Goal: Task Accomplishment & Management: Manage account settings

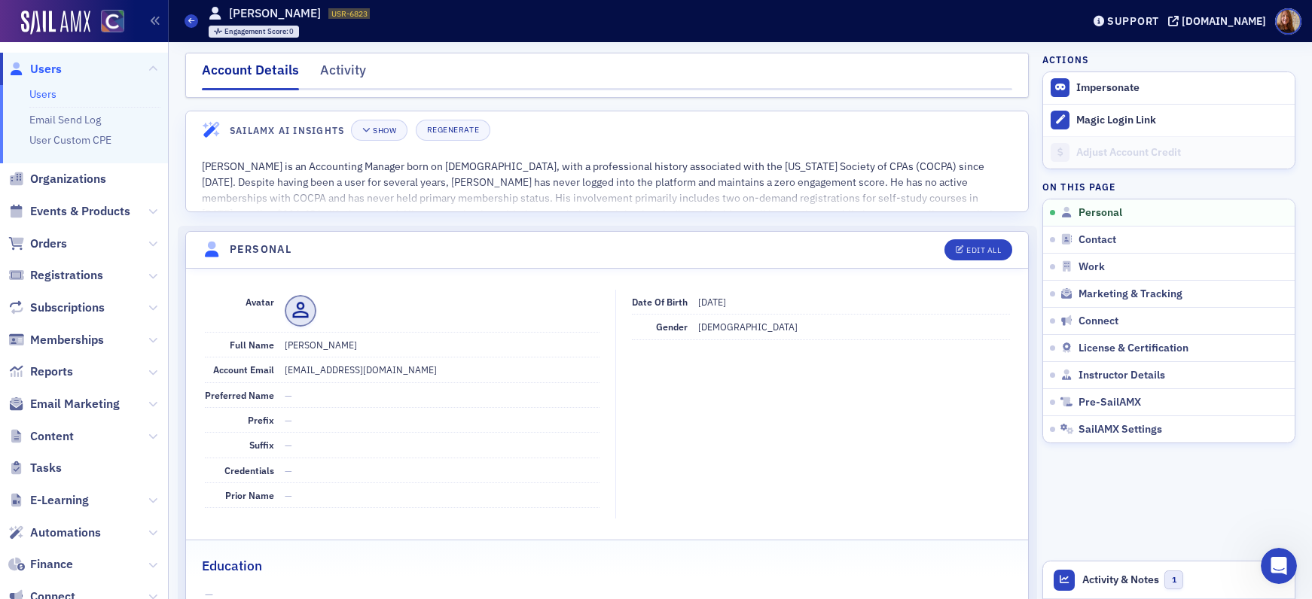
click at [43, 92] on link "Users" at bounding box center [42, 94] width 27 height 14
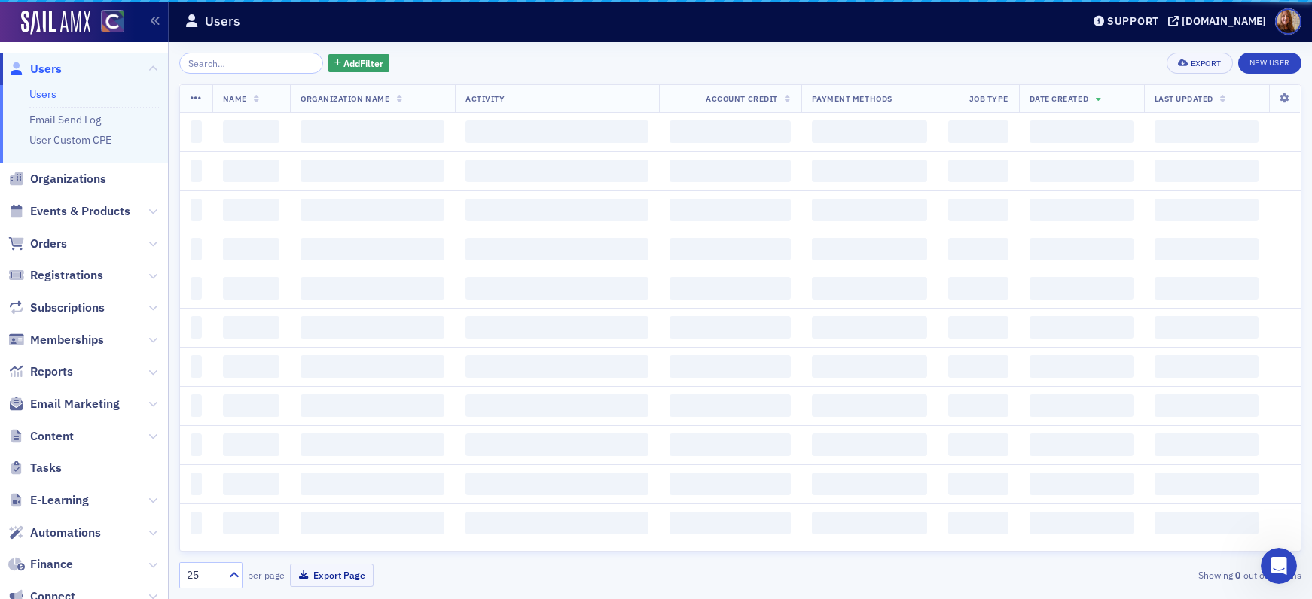
click at [210, 68] on input "search" at bounding box center [251, 63] width 144 height 21
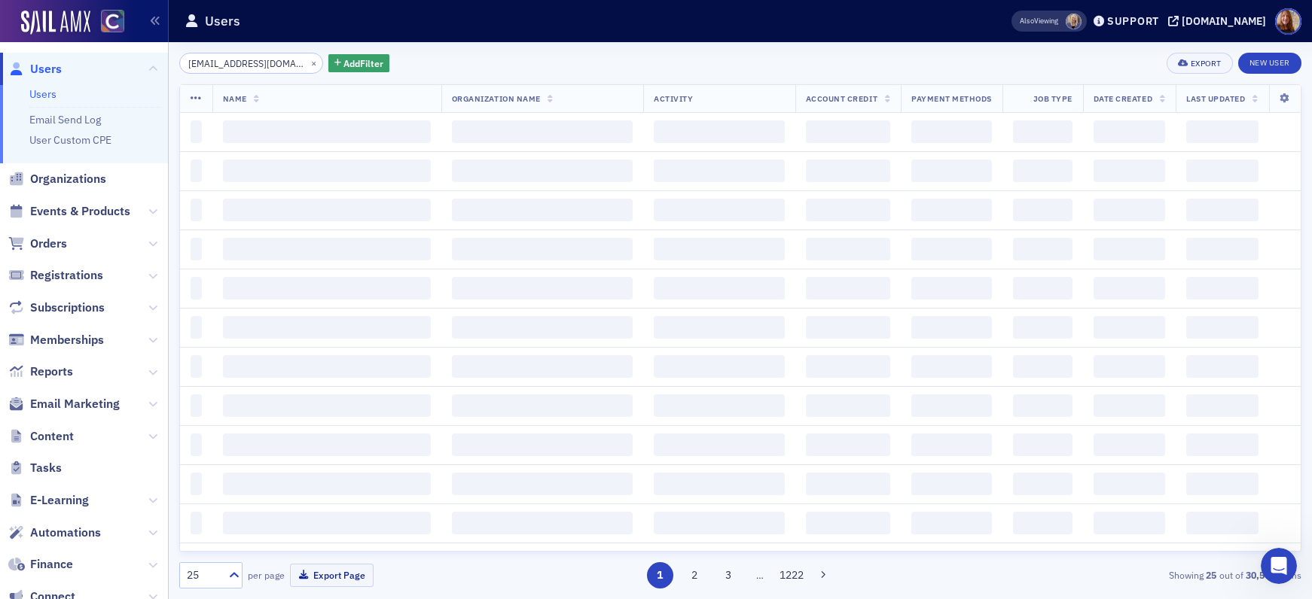
scroll to position [0, 17]
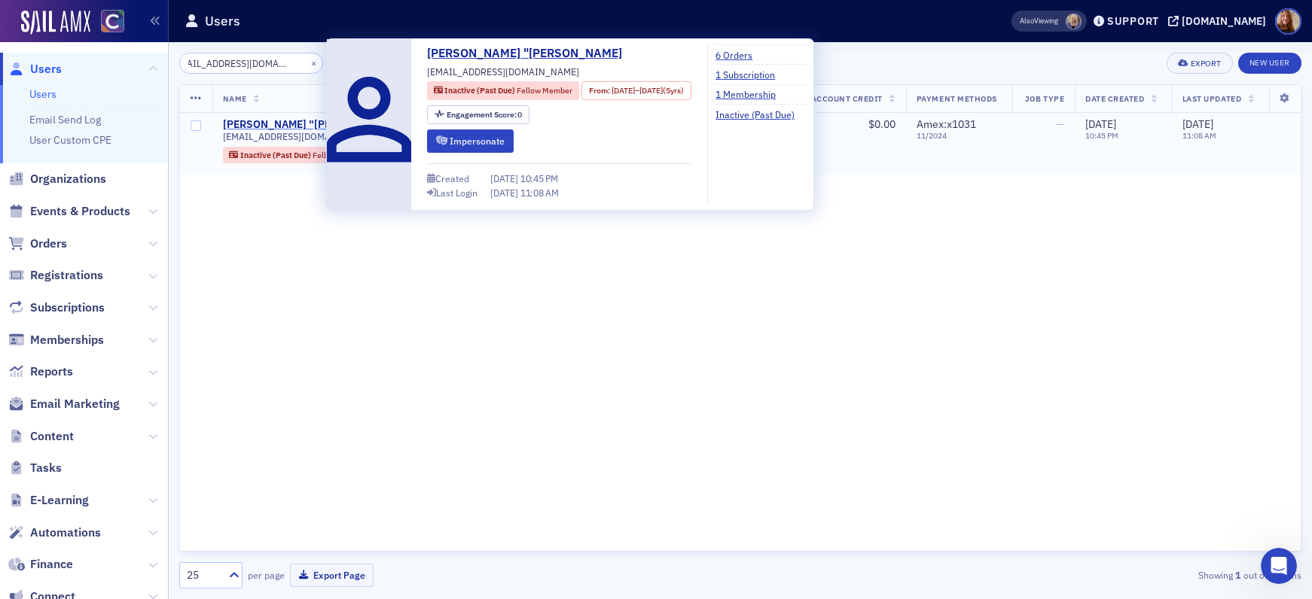
type input "[EMAIL_ADDRESS][DOMAIN_NAME]"
click at [282, 126] on div "[PERSON_NAME] "[PERSON_NAME]" at bounding box center [310, 125] width 175 height 14
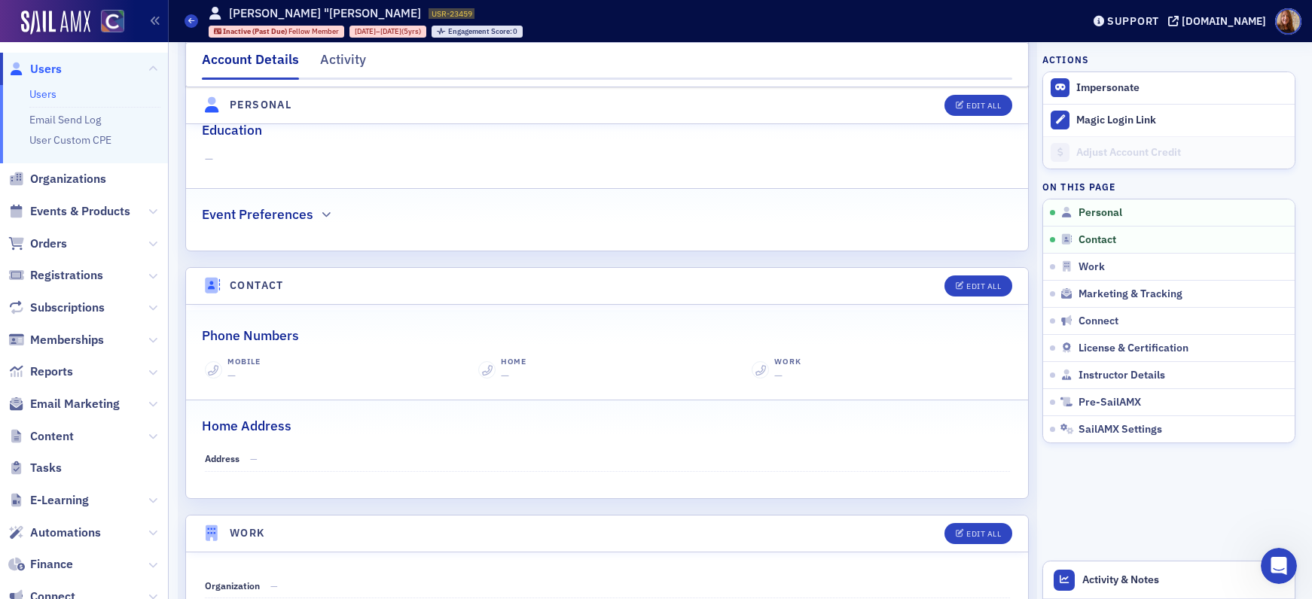
scroll to position [32, 0]
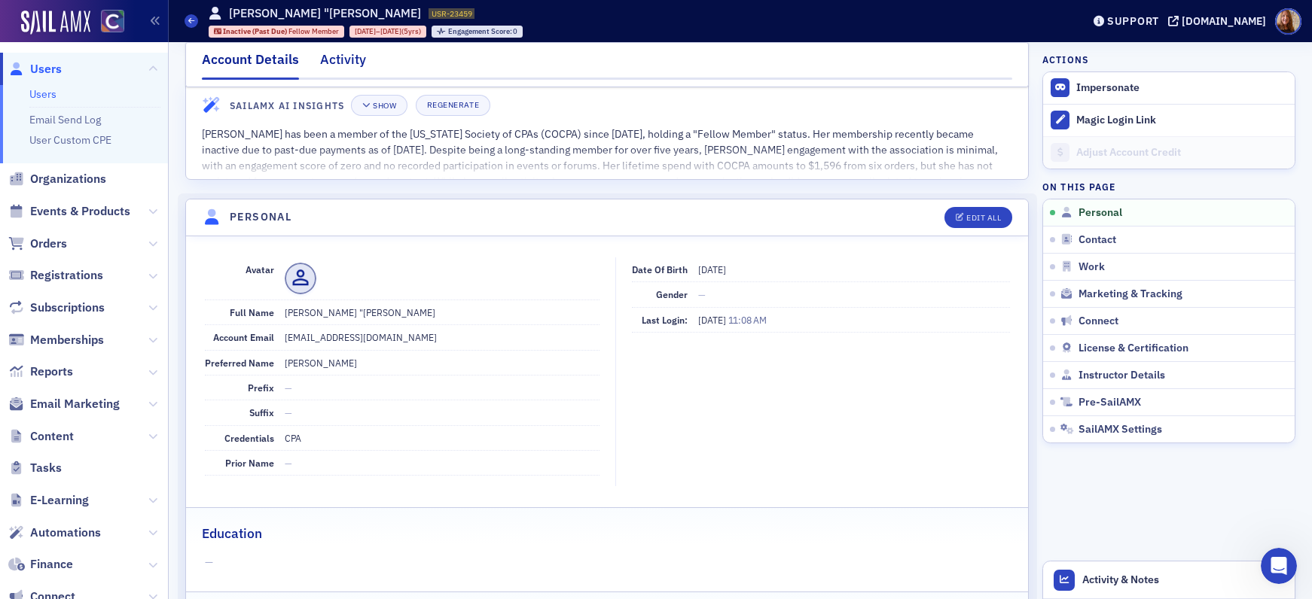
click at [339, 65] on div "Activity" at bounding box center [343, 64] width 46 height 28
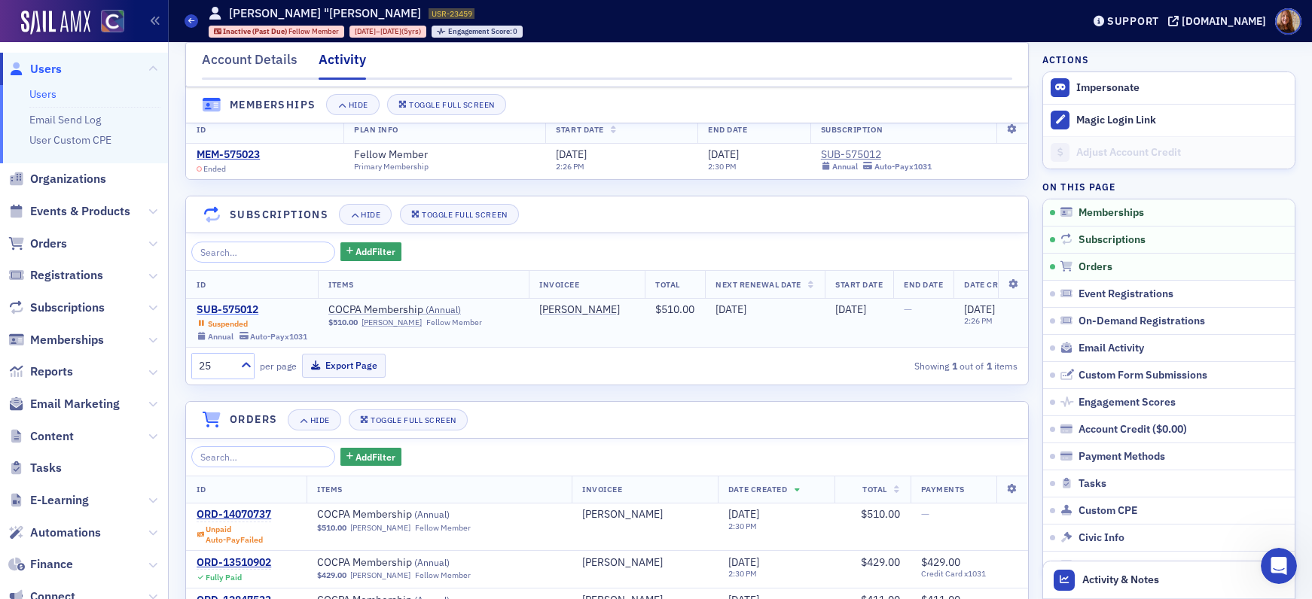
click at [223, 304] on div "SUB-575012" at bounding box center [252, 310] width 111 height 14
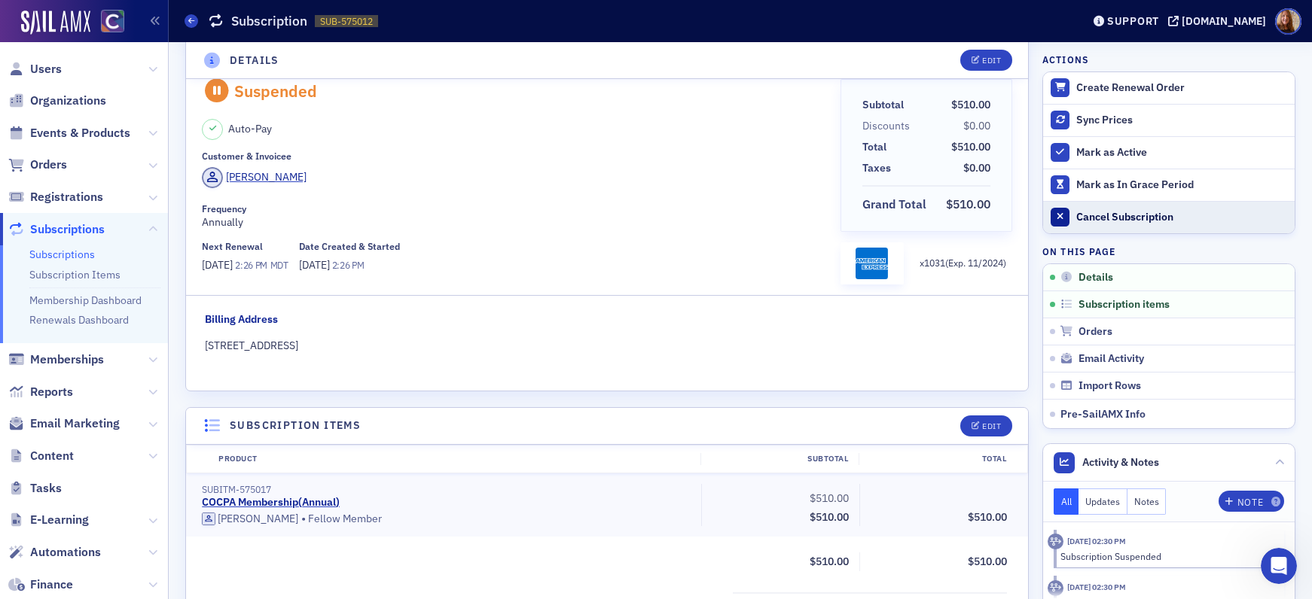
click at [1110, 220] on div "Cancel Subscription" at bounding box center [1181, 218] width 211 height 14
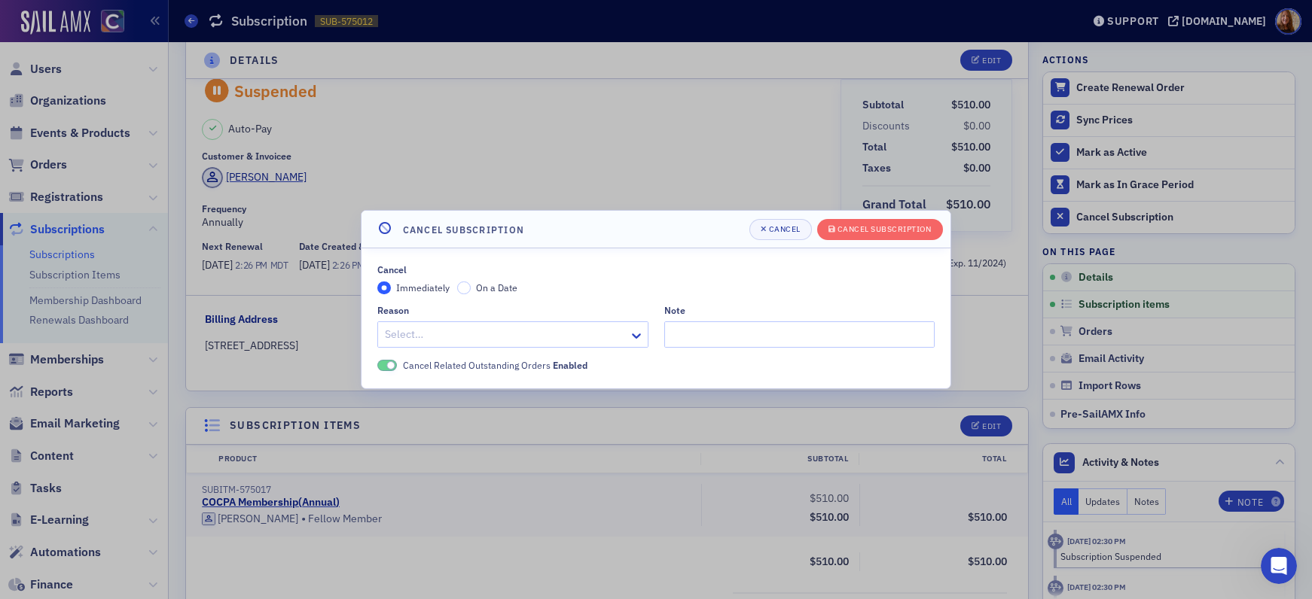
click at [502, 325] on div at bounding box center [505, 334] width 244 height 19
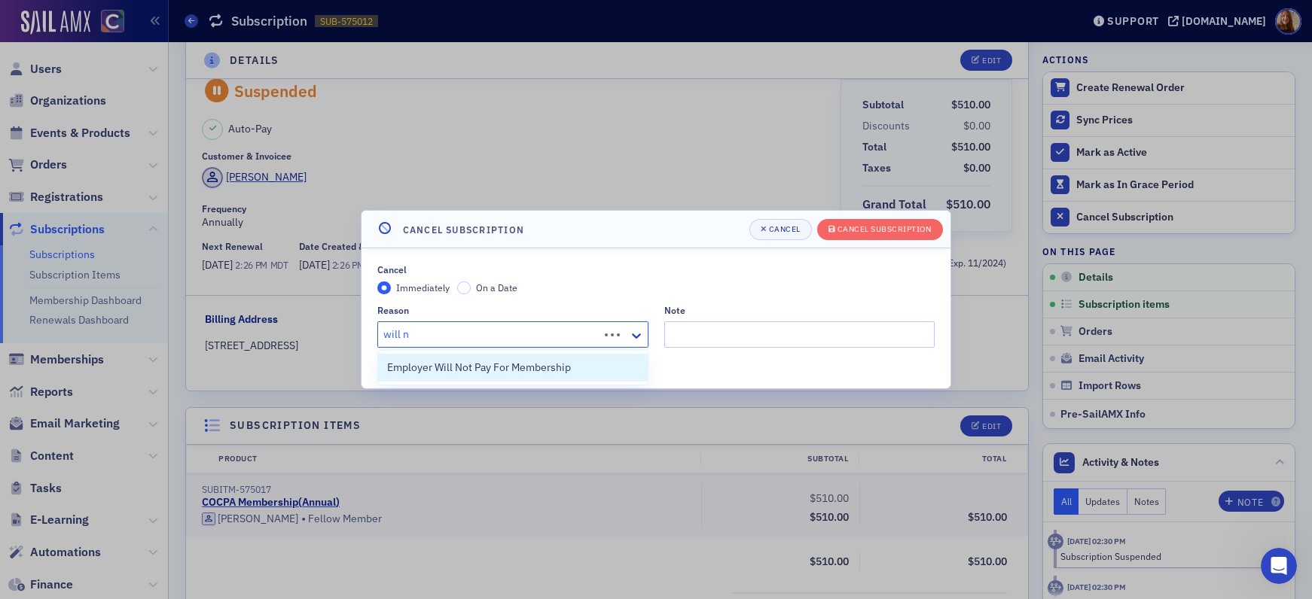
type input "will no"
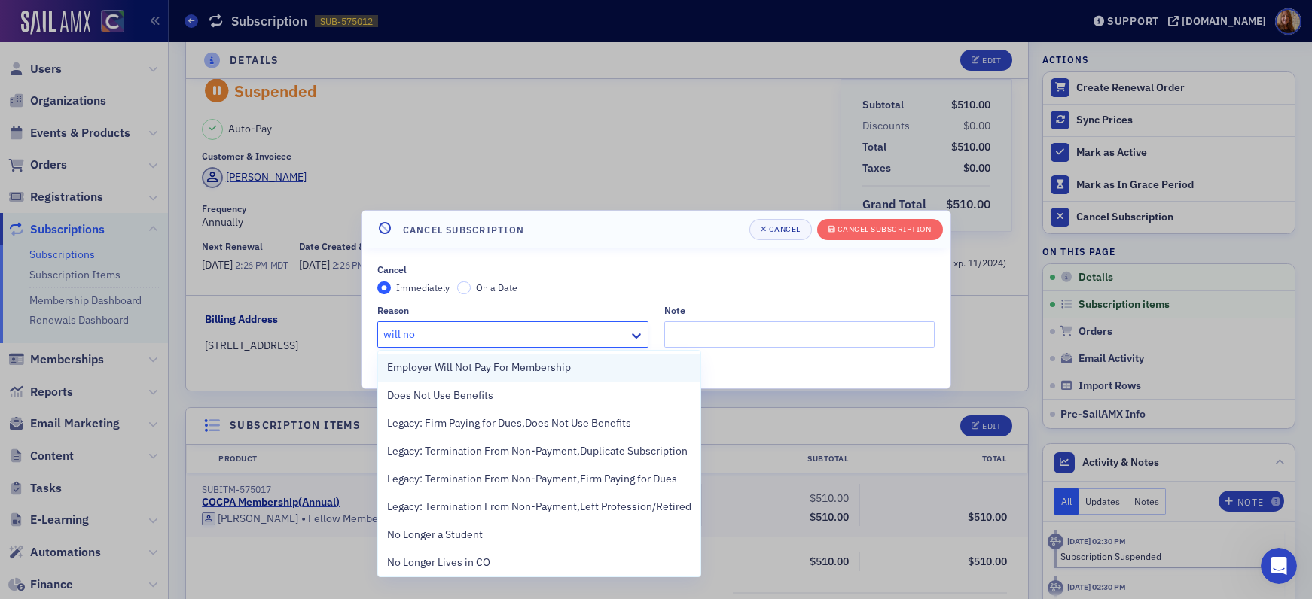
click at [534, 373] on span "Employer Will Not Pay For Membership" at bounding box center [479, 368] width 184 height 16
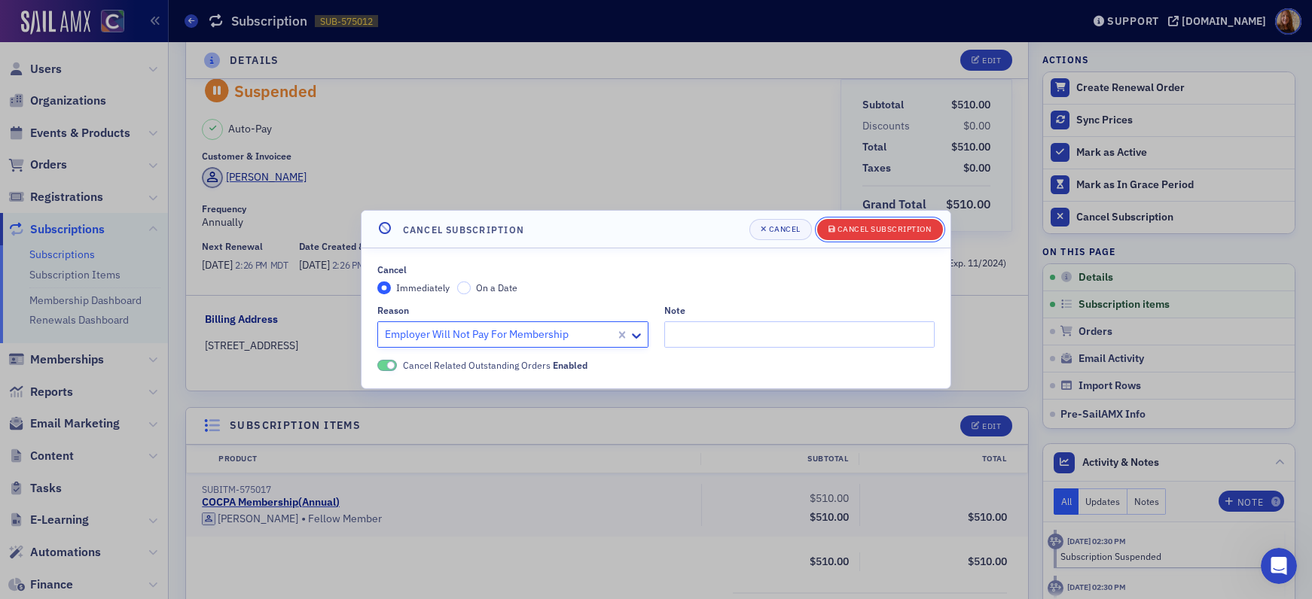
click at [876, 231] on div "Cancel Subscription" at bounding box center [884, 229] width 94 height 8
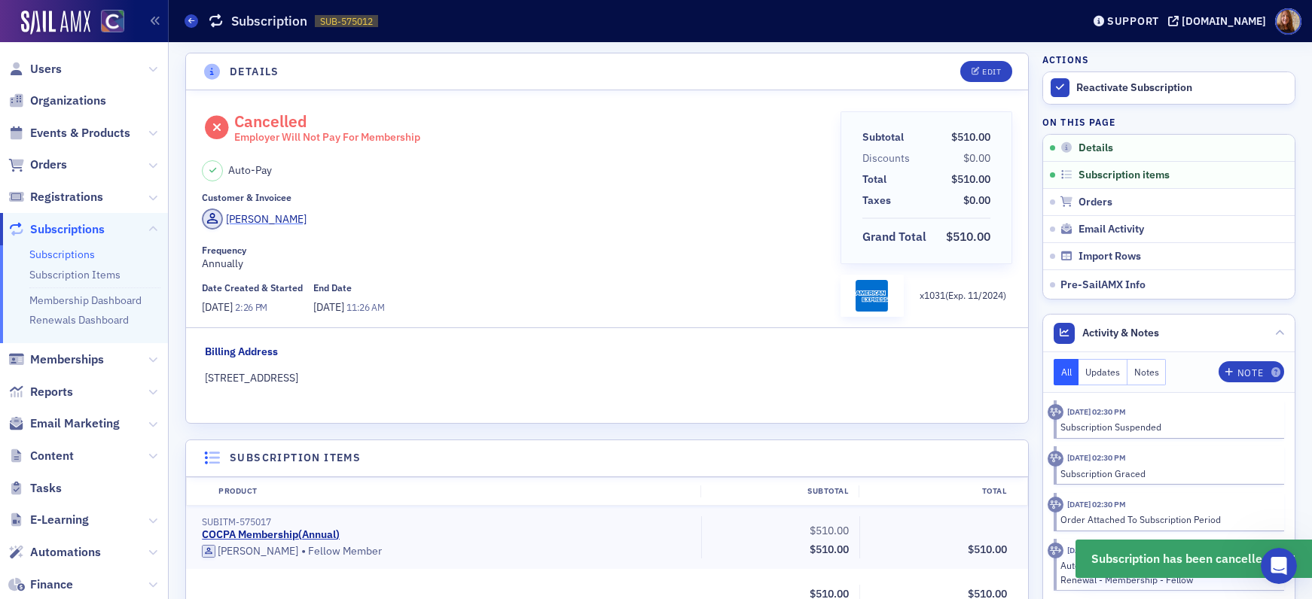
click at [248, 221] on div "[PERSON_NAME]" at bounding box center [266, 220] width 81 height 16
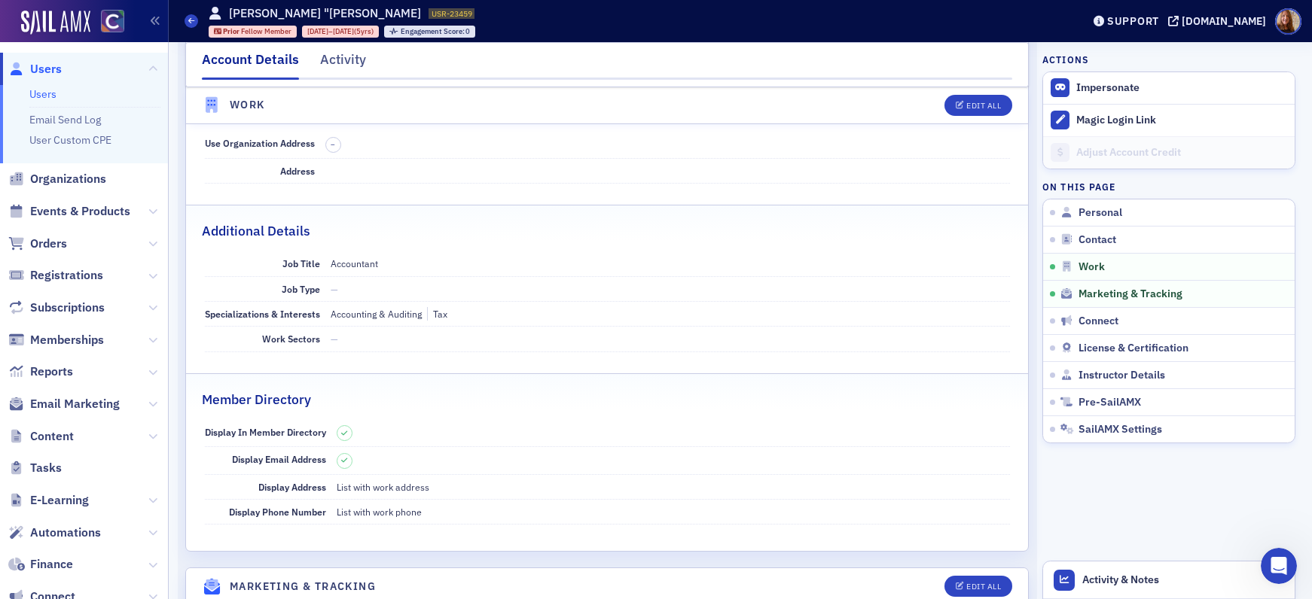
scroll to position [971, 0]
click at [968, 102] on div "Edit All" at bounding box center [983, 106] width 35 height 8
select select "US"
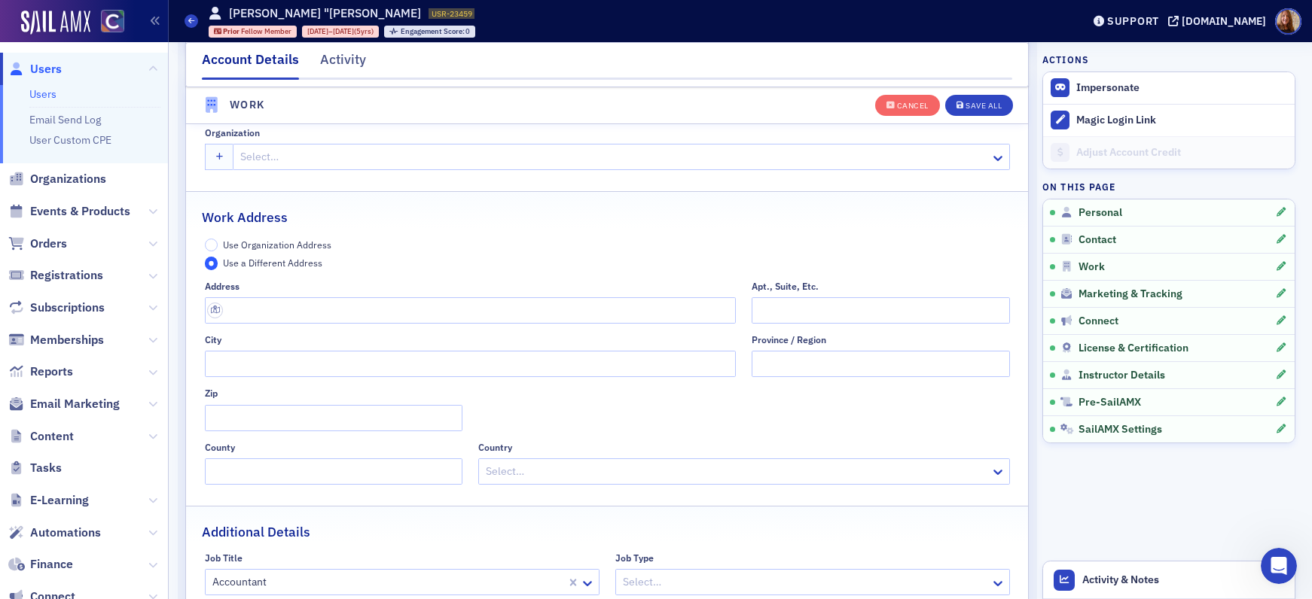
scroll to position [1193, 0]
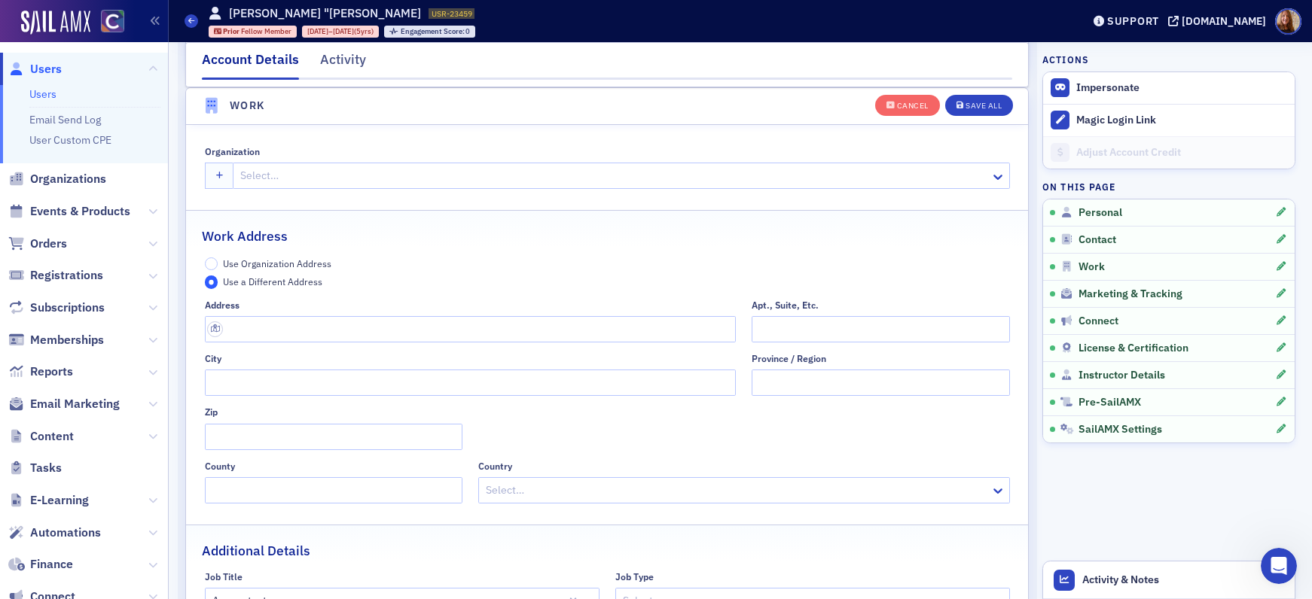
click at [253, 261] on span "Use Organization Address" at bounding box center [277, 264] width 108 height 12
click at [218, 261] on input "Use Organization Address" at bounding box center [212, 265] width 14 height 14
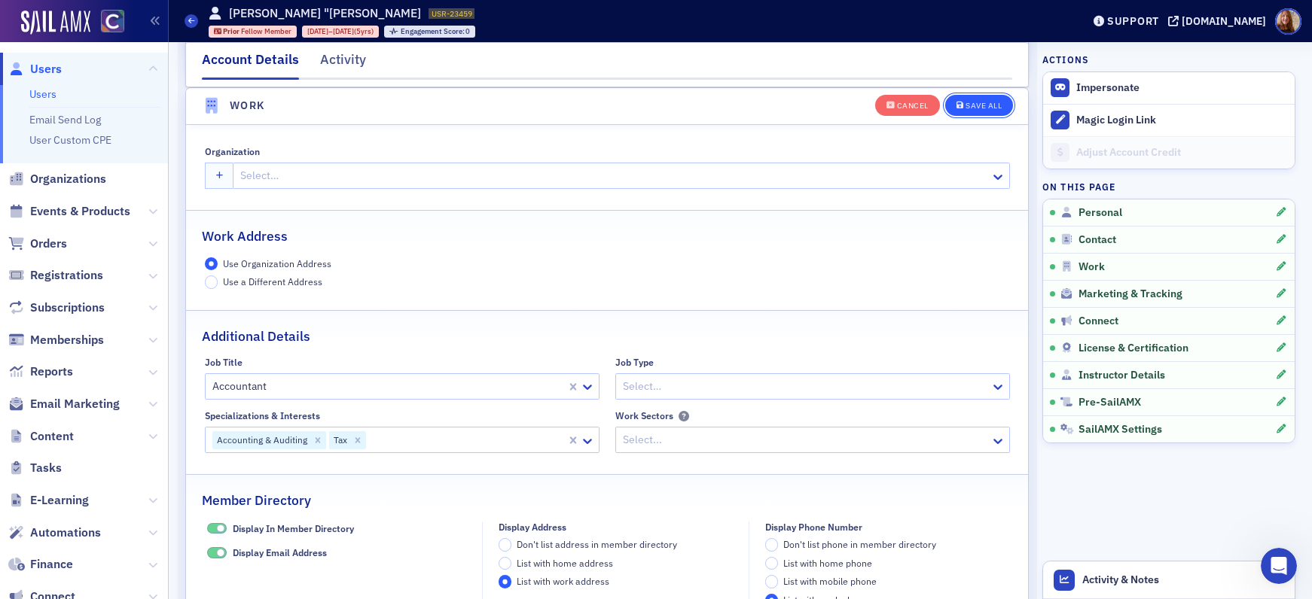
click at [981, 96] on button "Save All" at bounding box center [979, 104] width 68 height 21
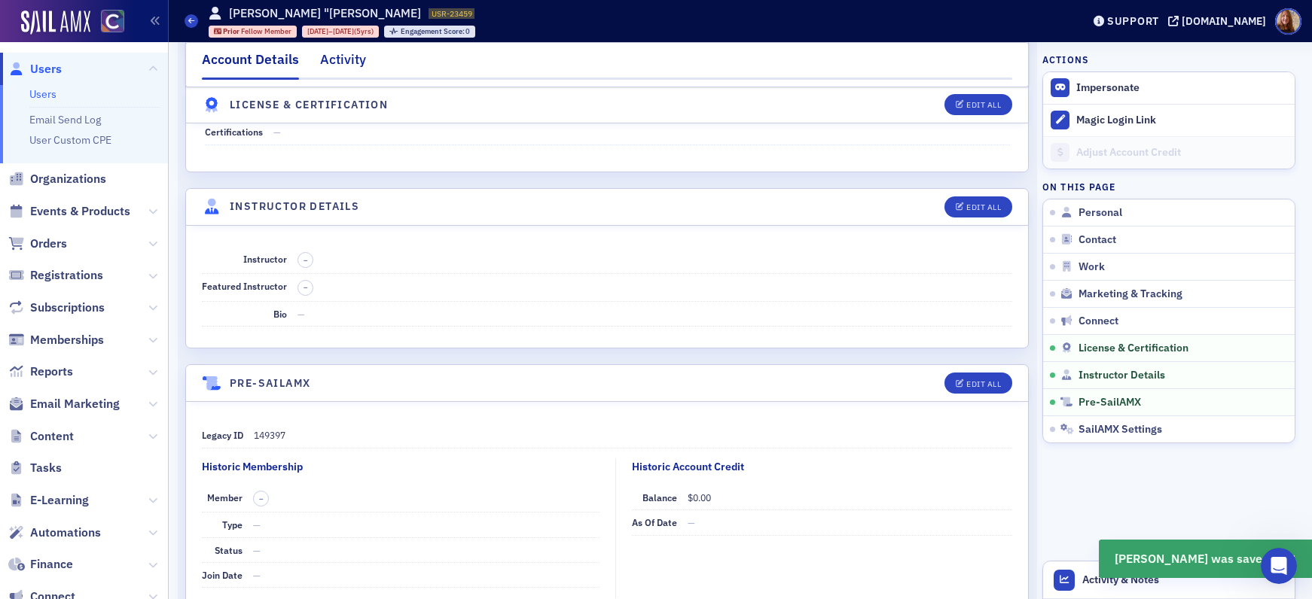
click at [343, 66] on div "Activity" at bounding box center [343, 64] width 46 height 28
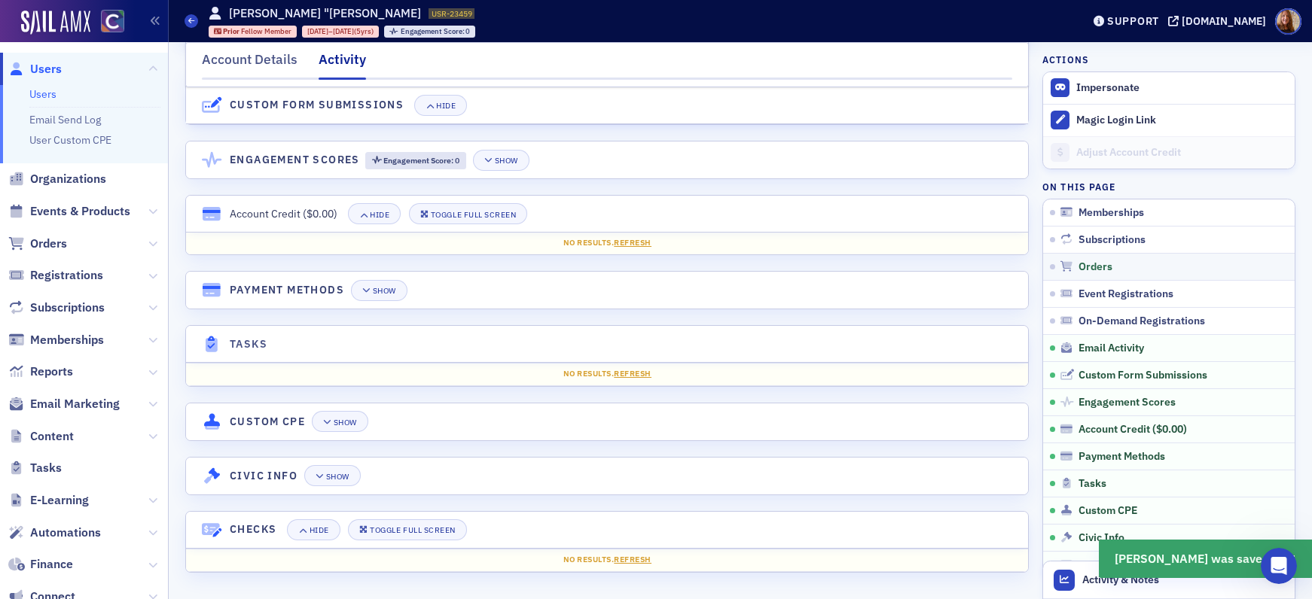
click at [1082, 273] on link "Orders" at bounding box center [1169, 266] width 252 height 27
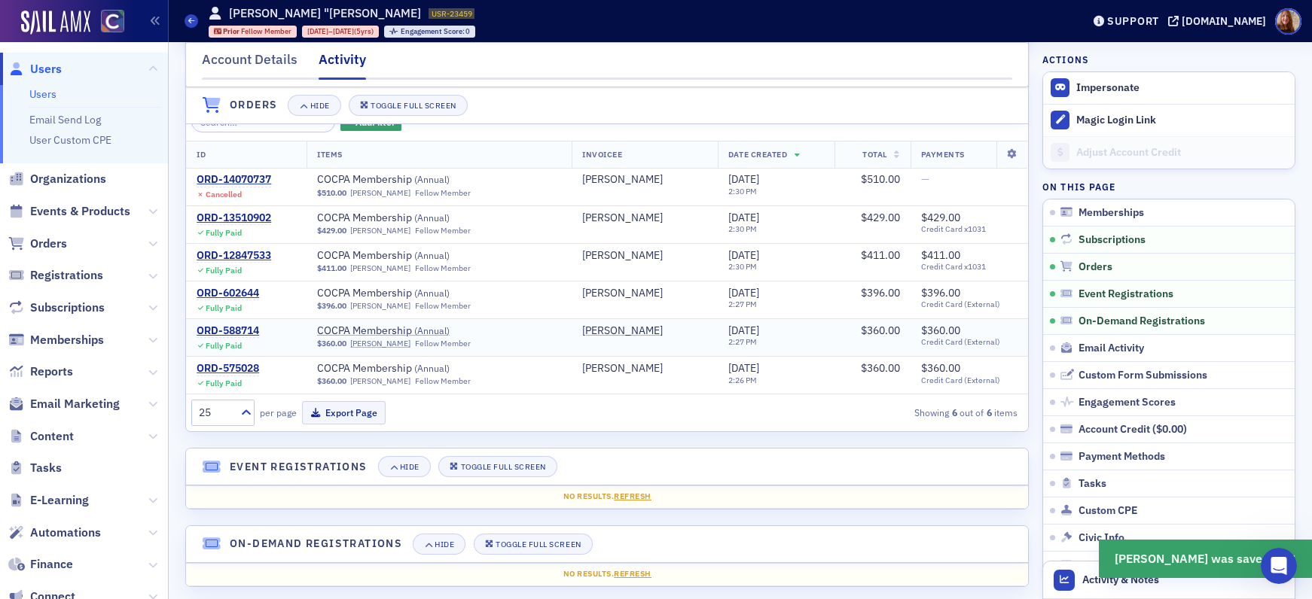
scroll to position [358, 0]
